Goal: Information Seeking & Learning: Learn about a topic

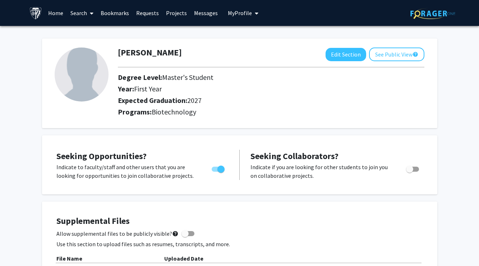
click at [82, 13] on link "Search" at bounding box center [82, 12] width 30 height 25
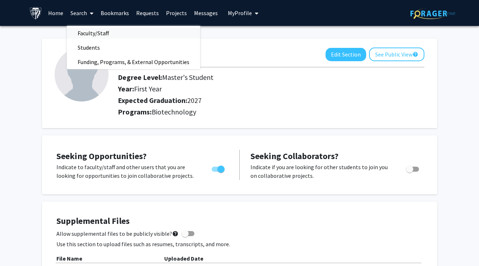
click at [88, 32] on span "Faculty/Staff" at bounding box center [93, 33] width 53 height 14
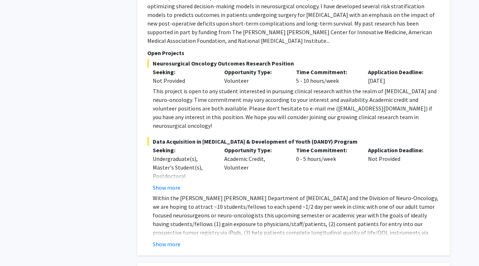
scroll to position [835, 0]
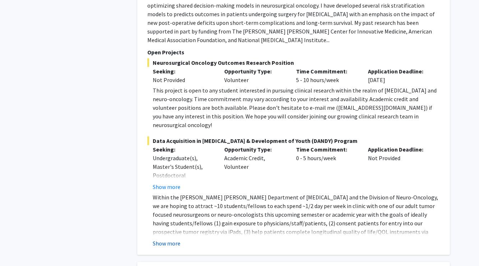
click at [167, 239] on button "Show more" at bounding box center [167, 243] width 28 height 9
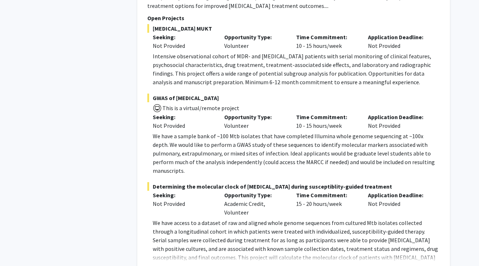
scroll to position [3544, 0]
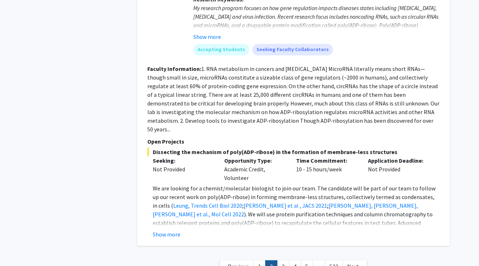
scroll to position [2648, 0]
click at [282, 260] on link "3" at bounding box center [283, 266] width 12 height 13
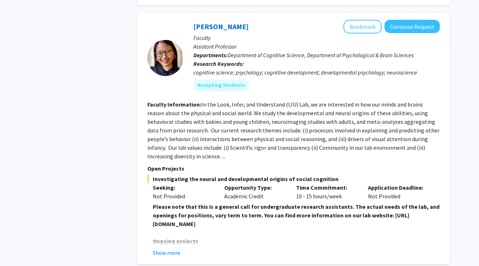
scroll to position [1406, 0]
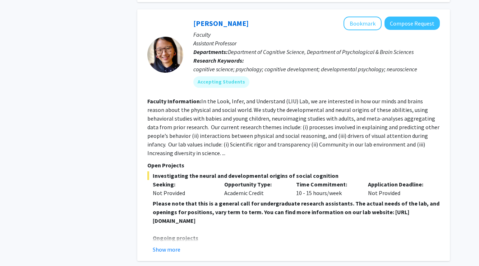
click at [172, 245] on button "Show more" at bounding box center [167, 249] width 28 height 9
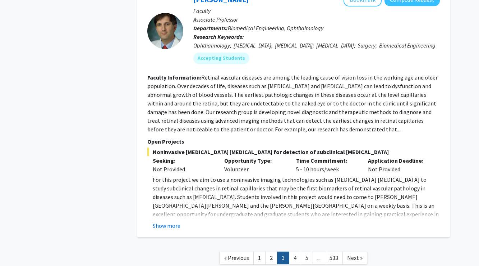
scroll to position [2780, 0]
click at [294, 252] on link "4" at bounding box center [295, 258] width 12 height 13
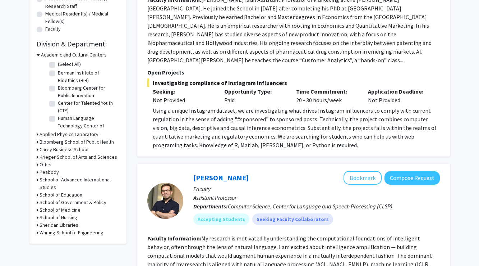
scroll to position [192, 0]
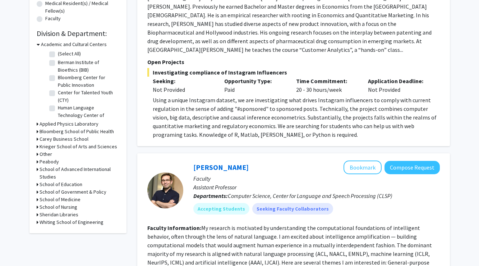
click at [66, 201] on h3 "School of Medicine" at bounding box center [60, 200] width 41 height 8
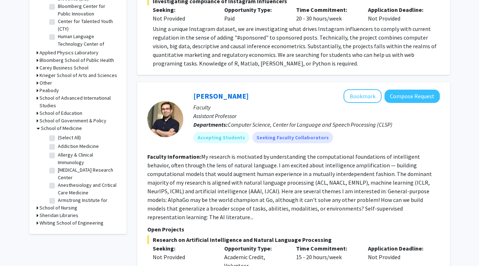
scroll to position [2, 0]
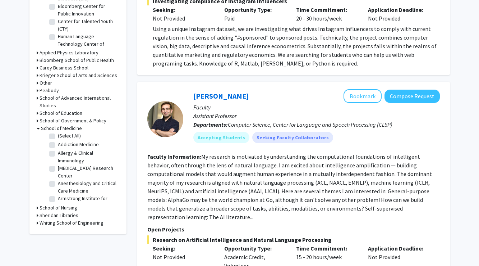
click at [83, 173] on label "[MEDICAL_DATA] Research Center" at bounding box center [88, 171] width 60 height 15
click at [63, 169] on input "[MEDICAL_DATA] Research Center" at bounding box center [60, 166] width 5 height 5
checkbox input "true"
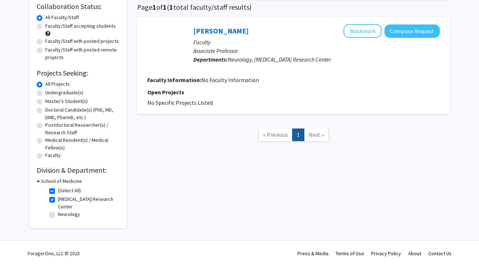
scroll to position [57, 0]
click at [75, 215] on label "Neurology" at bounding box center [69, 214] width 22 height 8
click at [63, 215] on input "Neurology" at bounding box center [60, 212] width 5 height 5
checkbox input "true"
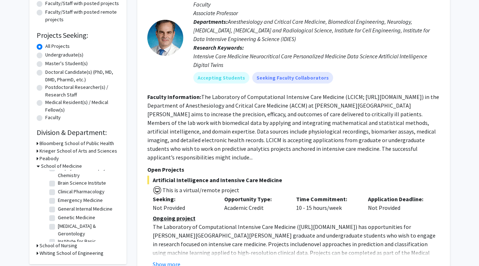
click at [84, 184] on label "Brain Science Institute" at bounding box center [82, 183] width 48 height 8
click at [63, 184] on input "Brain Science Institute" at bounding box center [60, 181] width 5 height 5
checkbox input "true"
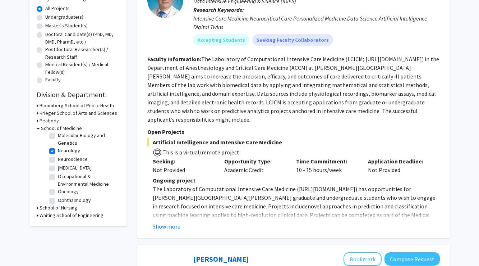
scroll to position [262, 0]
click at [78, 155] on label "Neuroscience" at bounding box center [73, 159] width 30 height 8
click at [63, 155] on input "Neuroscience" at bounding box center [60, 157] width 5 height 5
checkbox input "true"
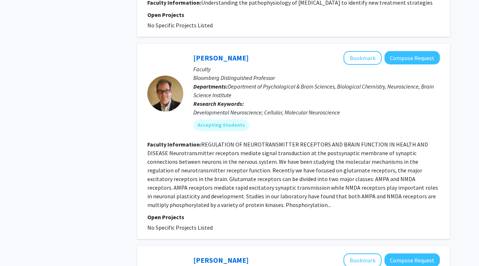
scroll to position [1073, 0]
click at [214, 53] on link "[PERSON_NAME]" at bounding box center [220, 57] width 55 height 9
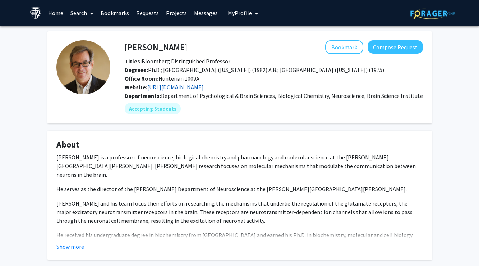
click at [197, 87] on link "[URL][DOMAIN_NAME]" at bounding box center [175, 86] width 56 height 7
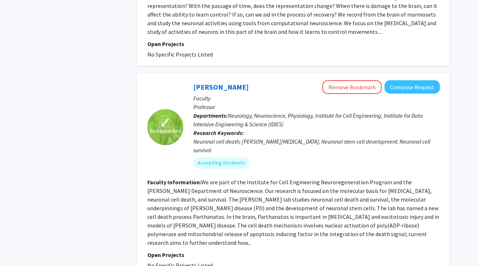
scroll to position [1868, 0]
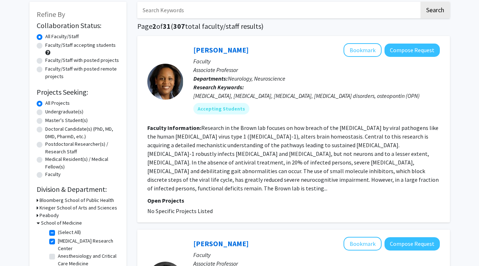
scroll to position [38, 0]
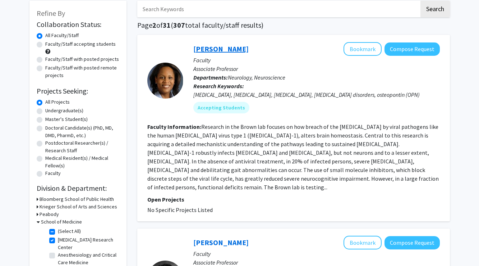
click at [216, 50] on link "[PERSON_NAME]" at bounding box center [220, 48] width 55 height 9
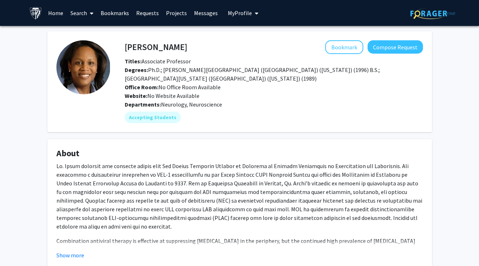
click at [165, 51] on h4 "[PERSON_NAME]" at bounding box center [156, 46] width 63 height 13
drag, startPoint x: 190, startPoint y: 51, endPoint x: 124, endPoint y: 47, distance: 65.9
click at [124, 47] on div "[PERSON_NAME] Bookmark Compose Request" at bounding box center [273, 47] width 309 height 14
drag, startPoint x: 183, startPoint y: 47, endPoint x: 125, endPoint y: 48, distance: 57.5
click at [125, 49] on div "[PERSON_NAME] Bookmark Compose Request" at bounding box center [273, 47] width 309 height 14
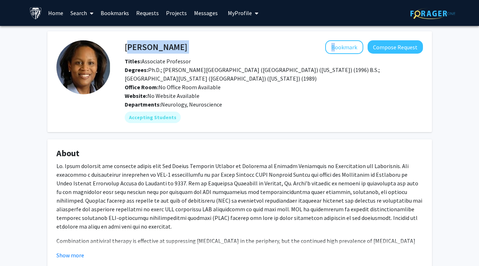
copy div "[PERSON_NAME]"
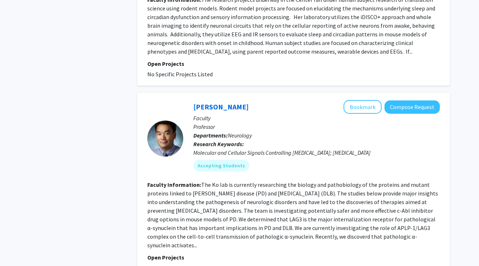
scroll to position [1176, 0]
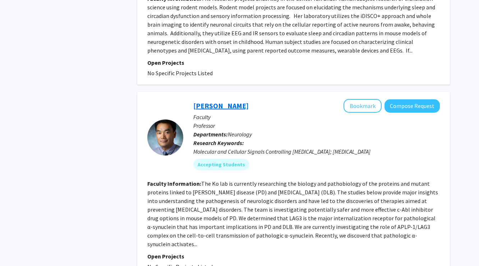
click at [212, 101] on link "[PERSON_NAME]" at bounding box center [220, 105] width 55 height 9
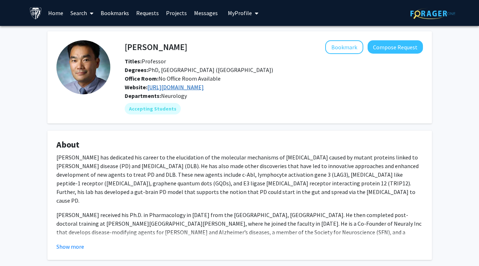
click at [187, 91] on link "[URL][DOMAIN_NAME]" at bounding box center [175, 86] width 56 height 7
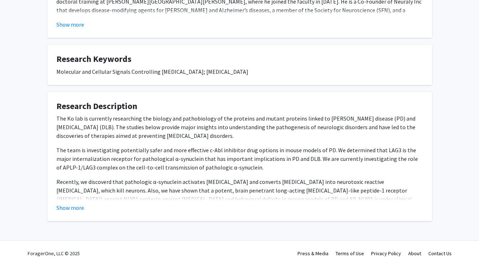
scroll to position [222, 0]
click at [75, 206] on button "Show more" at bounding box center [70, 207] width 28 height 9
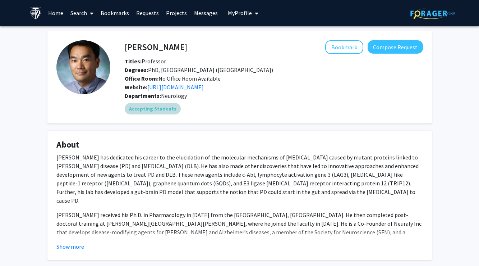
scroll to position [0, 0]
click at [199, 88] on link "[URL][DOMAIN_NAME]" at bounding box center [175, 86] width 56 height 7
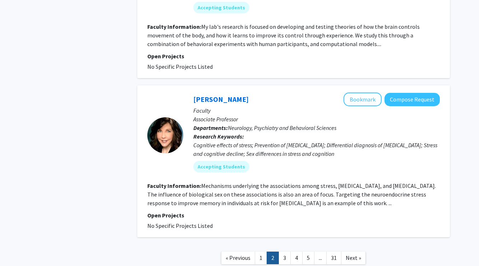
scroll to position [1736, 0]
click at [223, 95] on link "[PERSON_NAME]" at bounding box center [220, 99] width 55 height 9
click at [287, 252] on link "3" at bounding box center [285, 258] width 12 height 13
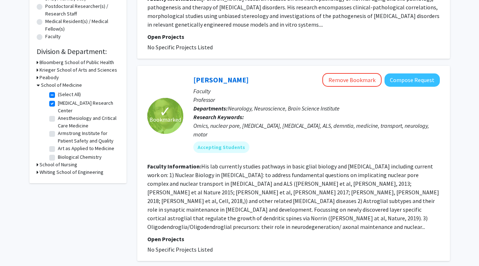
scroll to position [171, 0]
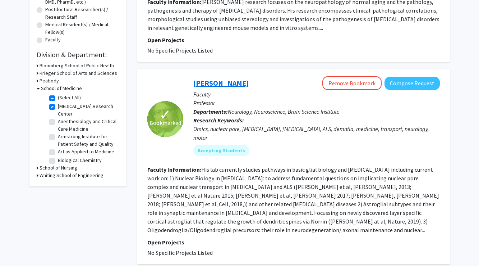
click at [231, 87] on link "[PERSON_NAME]" at bounding box center [220, 82] width 55 height 9
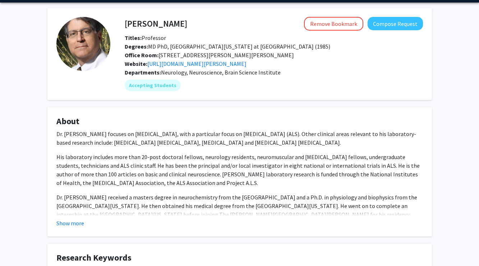
scroll to position [24, 0]
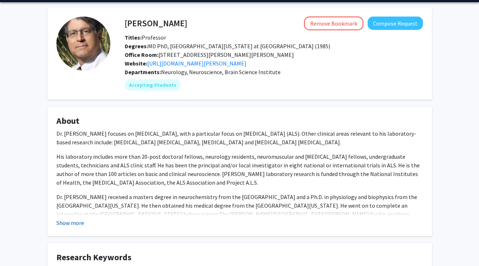
click at [67, 224] on button "Show more" at bounding box center [70, 222] width 28 height 9
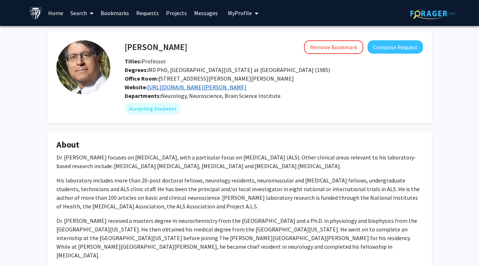
scroll to position [0, 0]
click at [198, 89] on link "[URL][DOMAIN_NAME][PERSON_NAME]" at bounding box center [196, 86] width 99 height 7
copy h4 "[PERSON_NAME]"
drag, startPoint x: 197, startPoint y: 49, endPoint x: 127, endPoint y: 51, distance: 70.9
click at [127, 51] on div "[PERSON_NAME] Remove Bookmark Compose Request" at bounding box center [273, 47] width 309 height 14
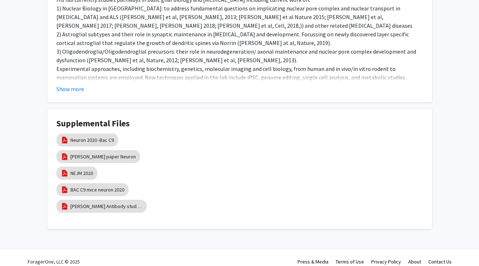
scroll to position [366, 0]
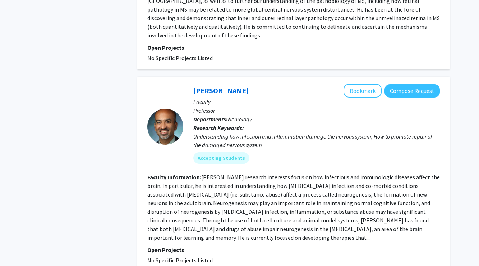
scroll to position [1352, 0]
click at [217, 86] on link "[PERSON_NAME]" at bounding box center [220, 90] width 55 height 9
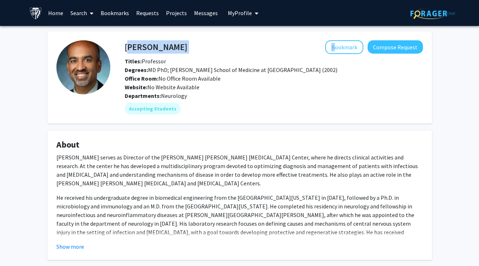
drag, startPoint x: 188, startPoint y: 45, endPoint x: 125, endPoint y: 49, distance: 63.0
click at [125, 49] on div "[PERSON_NAME] Bookmark Compose Request" at bounding box center [273, 47] width 309 height 14
copy div "[PERSON_NAME]"
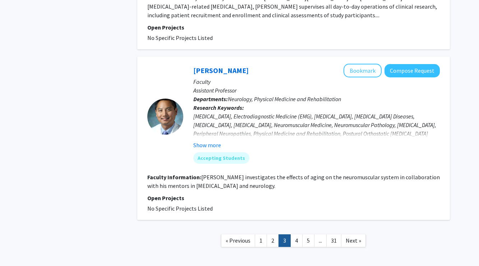
scroll to position [1759, 0]
click at [293, 234] on link "4" at bounding box center [296, 240] width 12 height 13
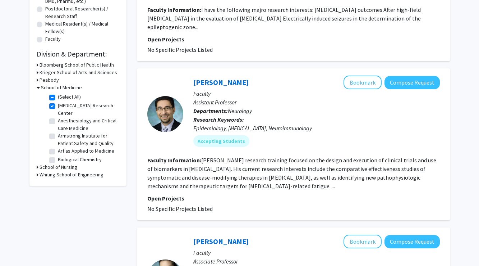
scroll to position [174, 0]
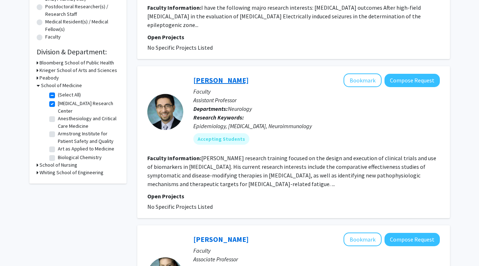
click at [221, 75] on link "[PERSON_NAME]" at bounding box center [220, 79] width 55 height 9
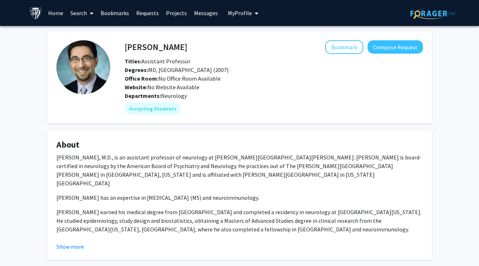
click at [177, 46] on h4 "[PERSON_NAME]" at bounding box center [156, 46] width 63 height 13
drag, startPoint x: 202, startPoint y: 50, endPoint x: 123, endPoint y: 48, distance: 79.1
click at [124, 49] on div "[PERSON_NAME] Bookmark Compose Request" at bounding box center [273, 47] width 309 height 14
copy div "[PERSON_NAME]"
drag, startPoint x: 203, startPoint y: 46, endPoint x: 126, endPoint y: 48, distance: 77.7
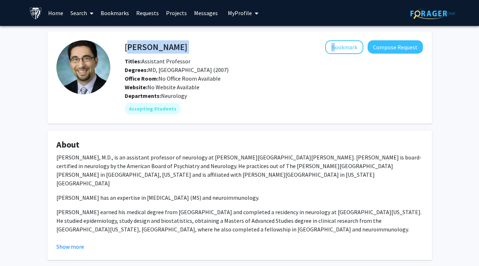
click at [126, 48] on div "[PERSON_NAME] Bookmark Compose Request" at bounding box center [273, 47] width 309 height 14
